Goal: Communication & Community: Answer question/provide support

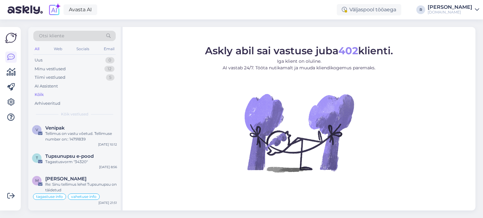
click at [37, 50] on div "All" at bounding box center [36, 49] width 7 height 8
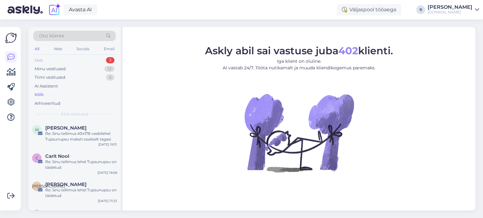
click at [42, 61] on div "Uus" at bounding box center [39, 60] width 8 height 6
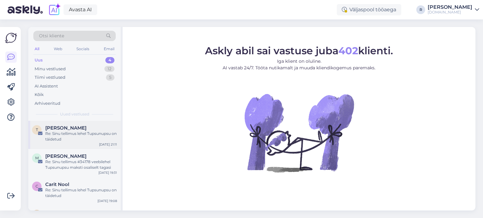
click at [66, 131] on div "Re: Sinu tellimus lehel Tupsunupsu on täidetud" at bounding box center [81, 136] width 72 height 11
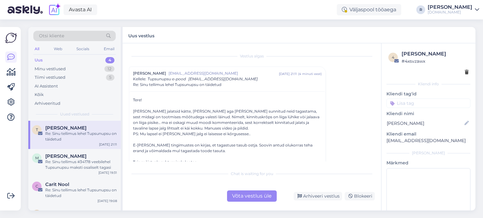
click at [254, 196] on div "Võta vestlus üle" at bounding box center [252, 196] width 50 height 11
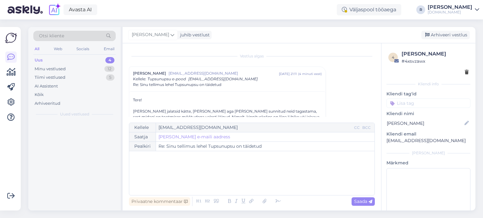
scroll to position [17, 0]
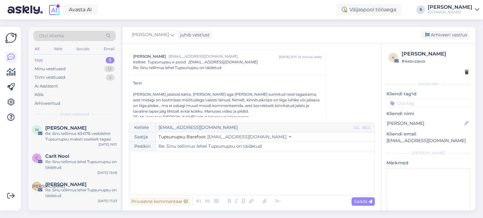
click at [151, 164] on div "﻿" at bounding box center [251, 174] width 239 height 38
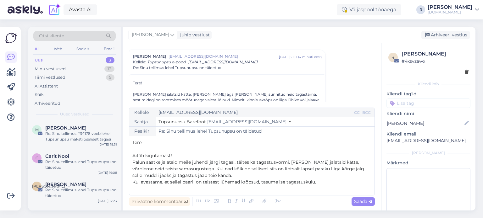
click at [350, 170] on span "Palun saatke jalatsid meile juhendi järgi tagasi, täites ka tagastusvormi. [PER…" at bounding box center [248, 169] width 233 height 19
click at [330, 182] on p "Kui avastame, et sellel paaril on teistest lühemad krõpsud, tasume ise tagastus…" at bounding box center [251, 182] width 239 height 7
click at [273, 203] on icon at bounding box center [277, 201] width 9 height 9
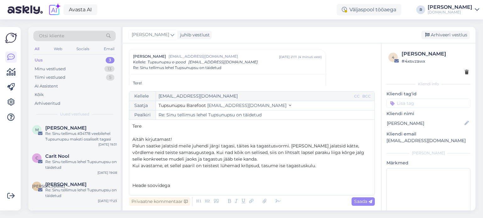
scroll to position [30, 0]
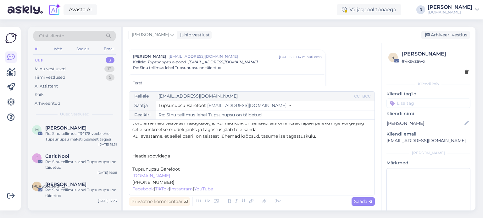
click at [141, 162] on p "﻿" at bounding box center [251, 163] width 239 height 7
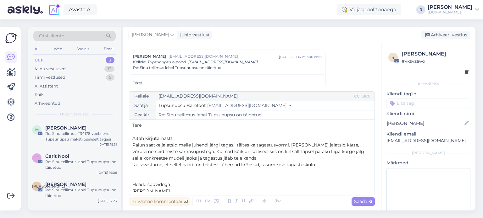
scroll to position [0, 0]
click at [287, 145] on span "Palun saatke jalatsid meile juhendi järgi tagasi, täites ka tagastusvormi. [PER…" at bounding box center [248, 152] width 233 height 19
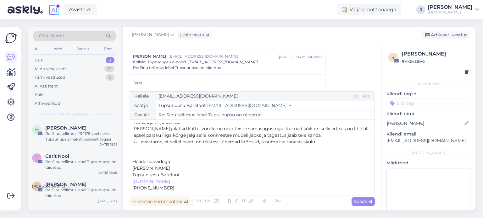
scroll to position [31, 0]
click at [365, 200] on span "Saada" at bounding box center [363, 202] width 18 height 6
type input "Re: Sinu tellimus lehel Tupsunupsu on täidetud"
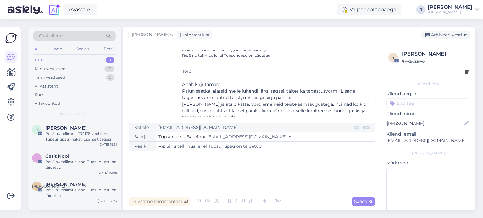
scroll to position [173, 0]
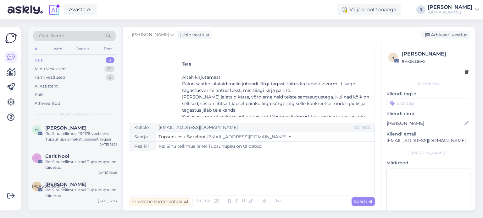
click at [423, 101] on input at bounding box center [428, 103] width 84 height 9
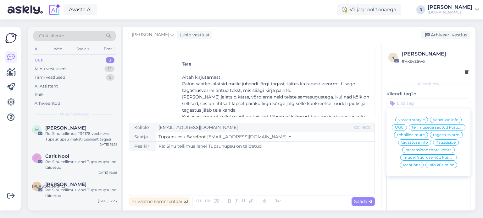
click at [427, 152] on span "pretensioon toote kohta" at bounding box center [428, 150] width 46 height 4
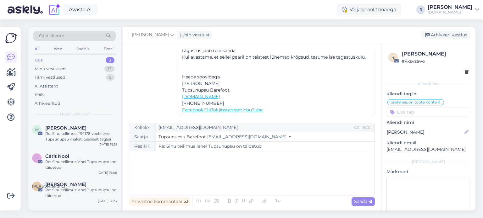
scroll to position [236, 0]
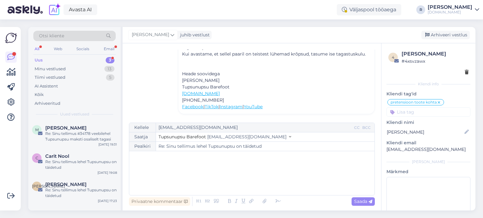
click at [39, 48] on div "All" at bounding box center [36, 49] width 7 height 8
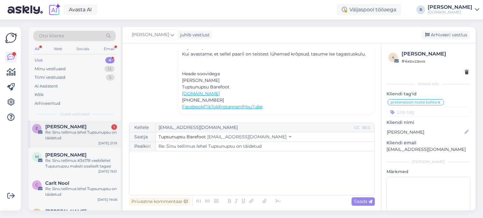
scroll to position [0, 0]
click at [58, 138] on div "Re: Sinu tellimus lehel Tupsunupsu on täidetud" at bounding box center [81, 136] width 72 height 11
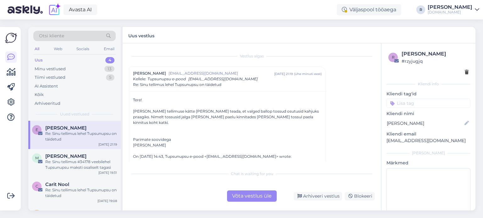
click at [250, 197] on div "Võta vestlus üle" at bounding box center [252, 196] width 50 height 11
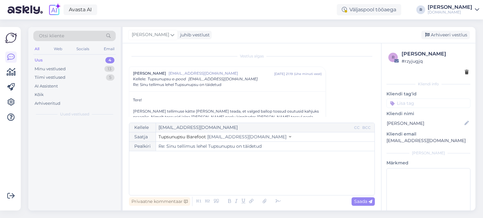
scroll to position [17, 0]
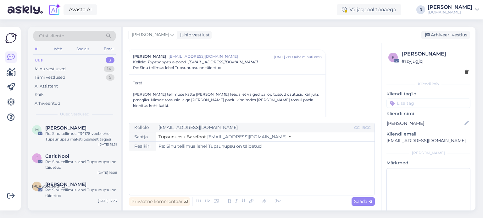
click at [150, 157] on p "﻿" at bounding box center [251, 158] width 239 height 7
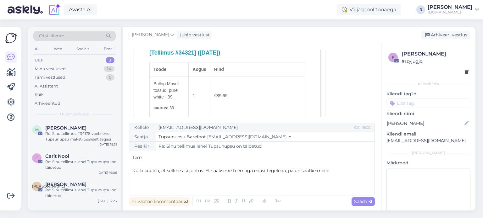
scroll to position [237, 0]
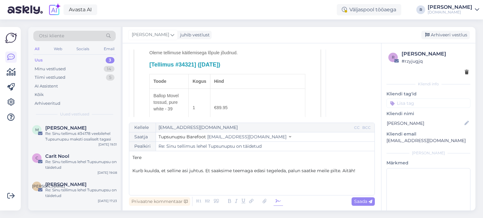
click at [281, 200] on icon at bounding box center [277, 201] width 9 height 9
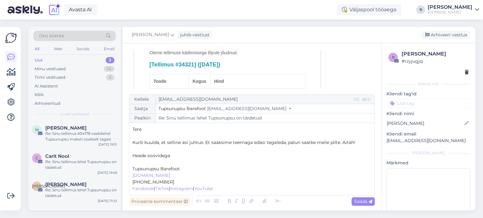
click at [156, 162] on p "﻿" at bounding box center [251, 162] width 239 height 7
click at [366, 203] on span "Saada" at bounding box center [363, 202] width 18 height 6
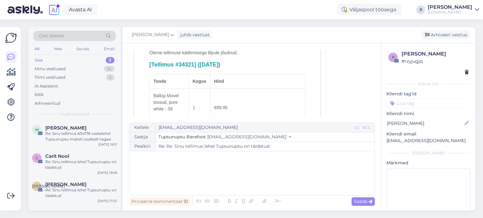
scroll to position [623, 0]
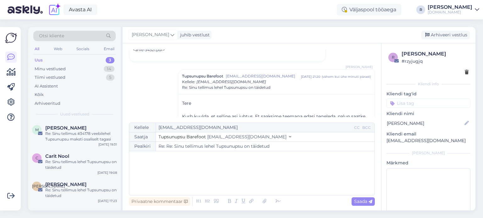
click at [442, 103] on input at bounding box center [428, 103] width 84 height 9
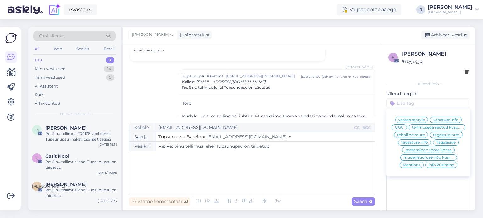
click at [437, 152] on span "pretensioon toote kohta" at bounding box center [428, 150] width 46 height 4
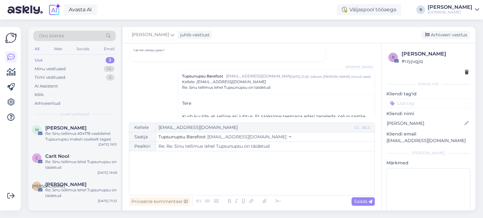
type input "Re: Sinu tellimus lehel Tupsunupsu on täidetud"
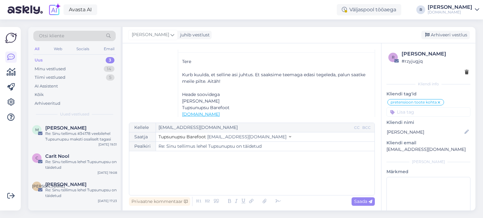
scroll to position [666, 0]
click at [39, 48] on div "All" at bounding box center [36, 49] width 7 height 8
click at [170, 35] on icon at bounding box center [172, 34] width 4 height 7
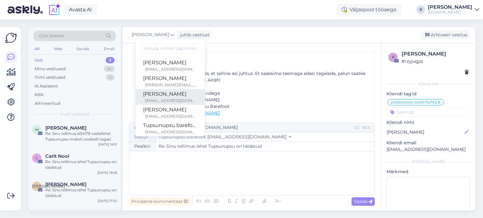
click at [148, 94] on div "[PERSON_NAME]" at bounding box center [170, 94] width 54 height 8
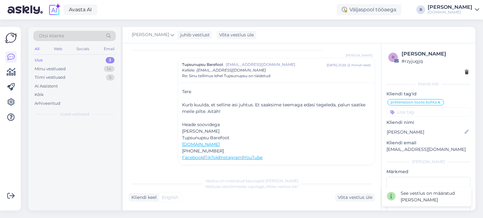
scroll to position [614, 0]
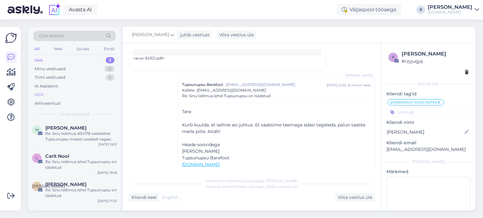
click at [41, 95] on div "Kõik" at bounding box center [39, 95] width 9 height 6
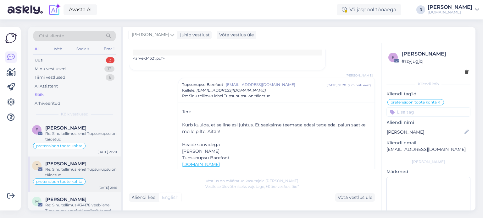
click at [61, 164] on span "[PERSON_NAME]" at bounding box center [65, 164] width 41 height 6
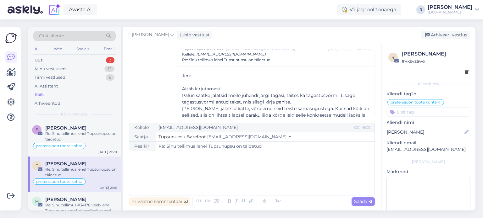
scroll to position [97, 0]
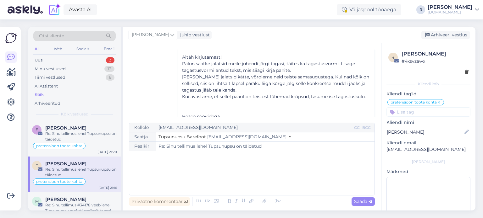
click at [143, 159] on p "﻿" at bounding box center [251, 158] width 239 height 7
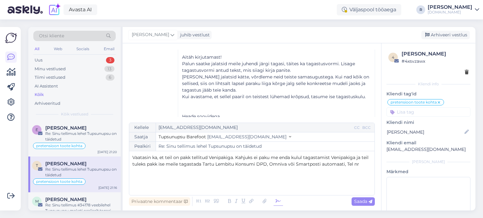
click at [273, 200] on icon at bounding box center [277, 201] width 9 height 9
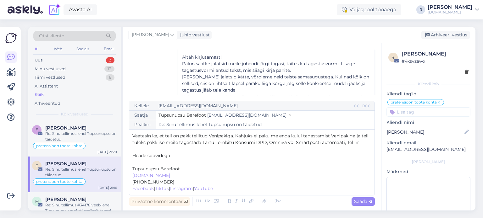
click at [143, 164] on p "﻿" at bounding box center [251, 162] width 239 height 7
drag, startPoint x: 170, startPoint y: 183, endPoint x: 143, endPoint y: 182, distance: 26.7
click at [143, 182] on p "[PHONE_NUMBER]" at bounding box center [251, 182] width 239 height 7
copy span "55673574"
click at [364, 143] on p "Vaatasin ka, et teil on pakk tellitud Venipakiga. Kahjuks ei paku me enda kulul…" at bounding box center [251, 139] width 239 height 13
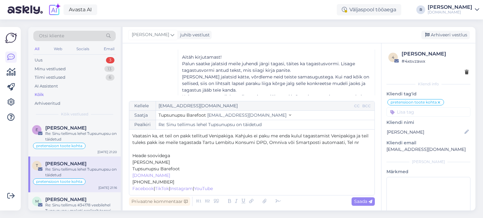
click at [345, 145] on span "Vaatasin ka, et teil on pakk tellitud Venipakiga. Kahjuks ei paku me enda kulul…" at bounding box center [250, 139] width 237 height 12
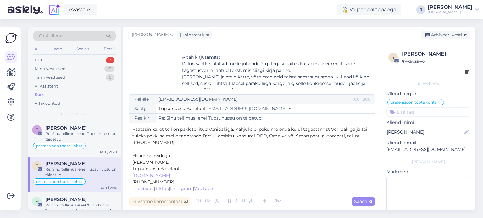
click at [280, 130] on span "Vaatasin ka, et teil on pakk tellitud Venipakiga. Kahjuks ei paku me enda kulul…" at bounding box center [250, 136] width 237 height 19
click at [158, 137] on span "Vaatasin ka, et teil on pakk tellitud Venipakiga. Kahjuks ei paku me [PERSON_NA…" at bounding box center [247, 136] width 230 height 19
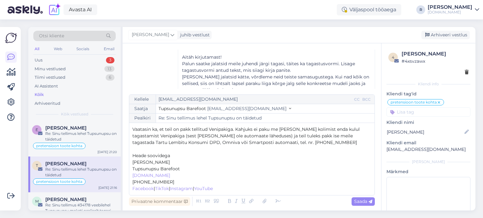
click at [292, 142] on p "Vaatasin ka, et teil on pakk tellitud Venipakiga. Kahjuks ei paku me [PERSON_NA…" at bounding box center [251, 136] width 239 height 20
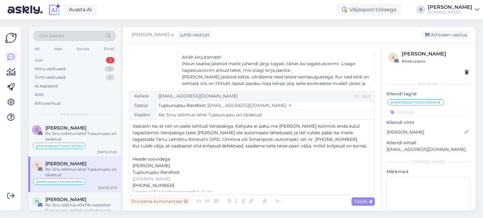
click at [309, 147] on span "Kui tuleb välja, et saabastel olid krõpsud defektsed, saadame teile teise paari…" at bounding box center [249, 146] width 235 height 6
click at [362, 203] on span "Saada" at bounding box center [363, 202] width 18 height 6
type input "Re: Re: Sinu tellimus lehel Tupsunupsu on täidetud"
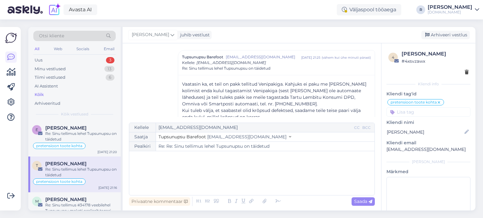
scroll to position [211, 0]
